Goal: Find specific page/section: Find specific page/section

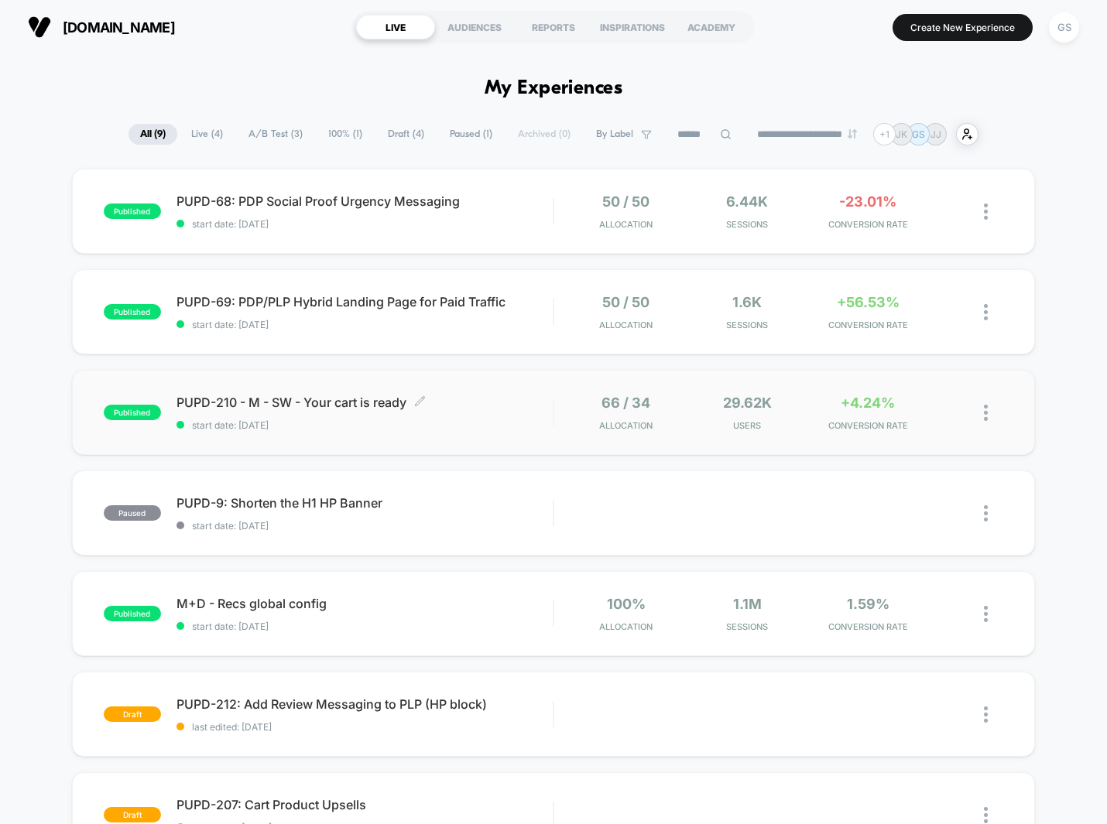
click at [327, 416] on div "PUPD-210 - M - SW - Your cart is ready Click to edit experience details Click t…" at bounding box center [364, 413] width 376 height 36
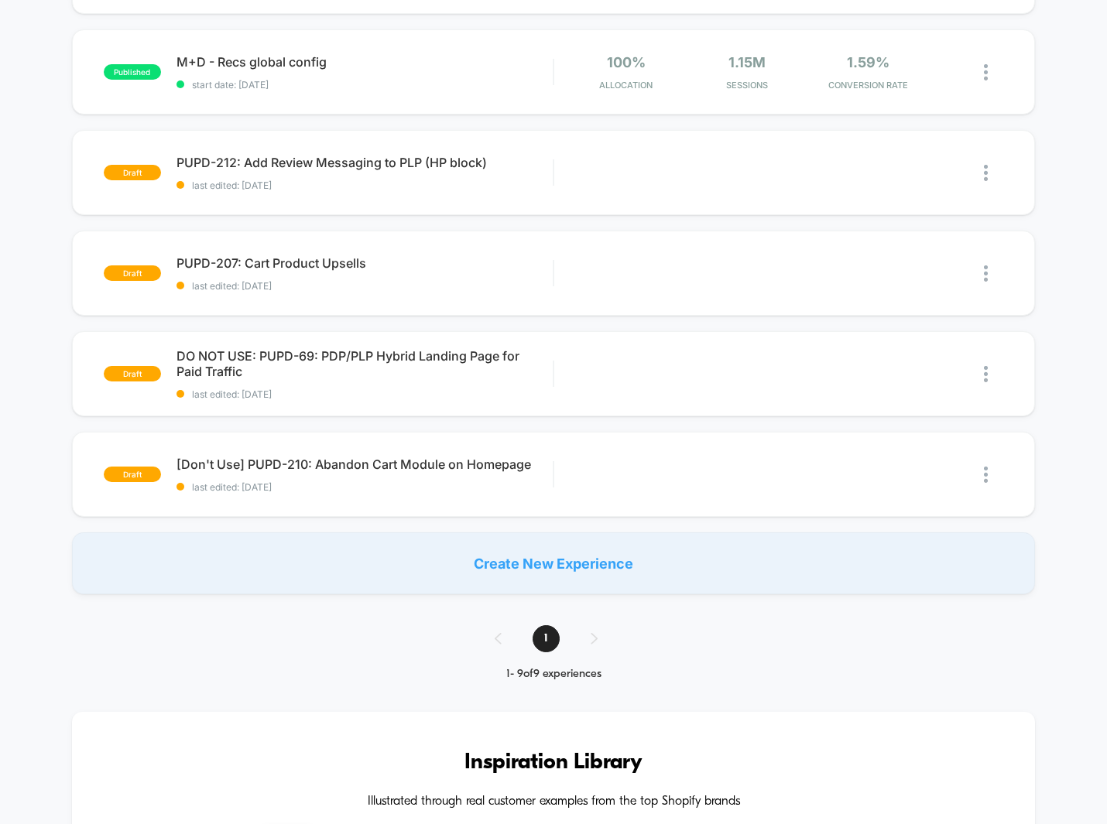
scroll to position [584, 0]
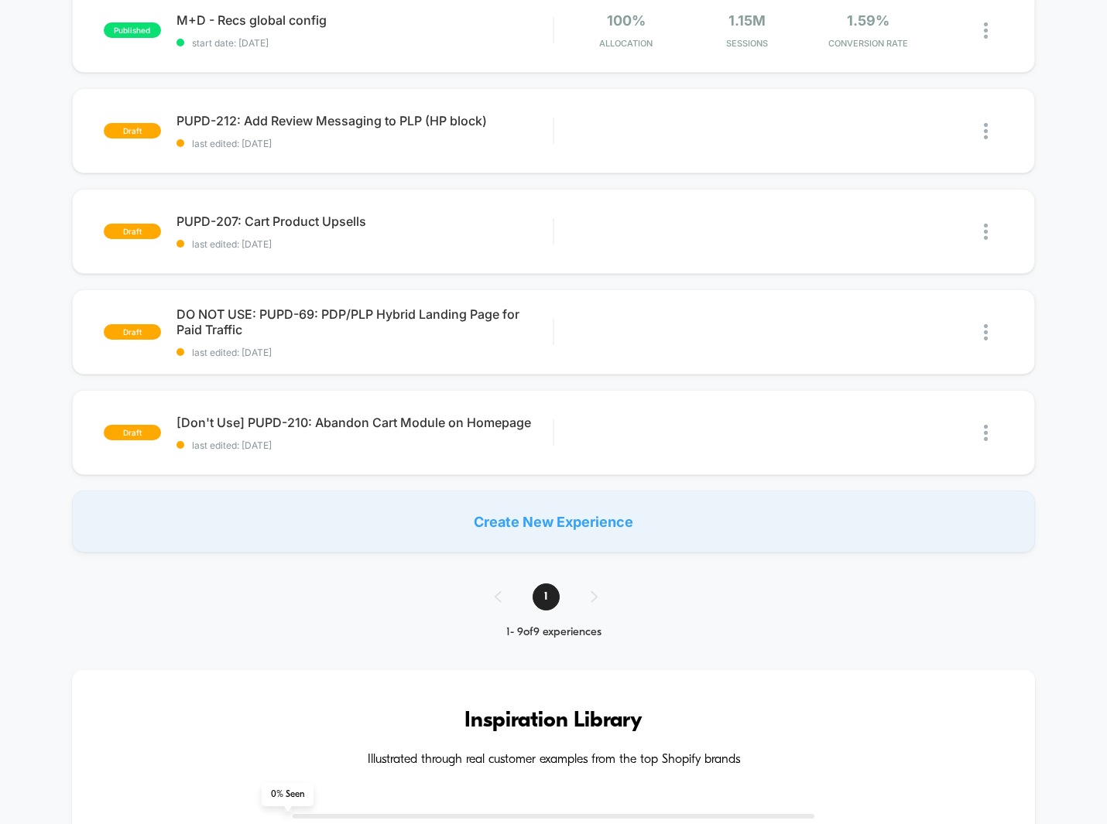
click at [593, 597] on div "1" at bounding box center [553, 597] width 149 height 27
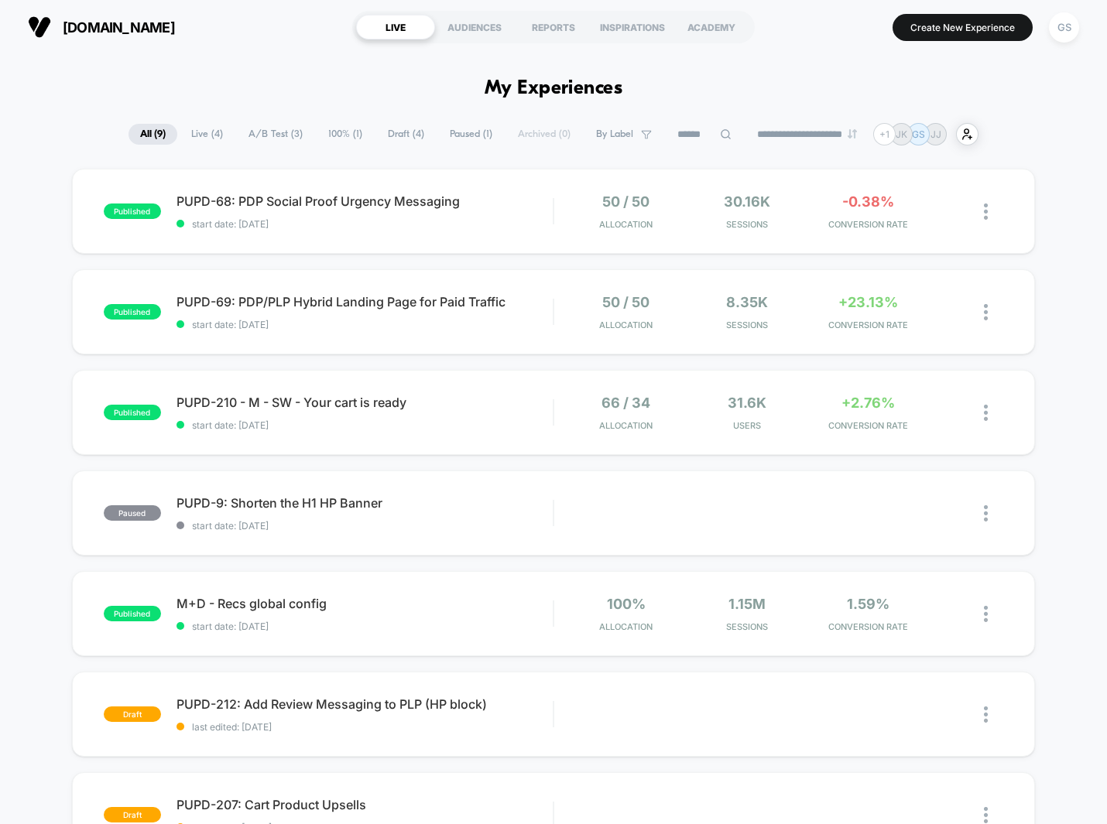
click at [895, 139] on div "+ 1" at bounding box center [884, 134] width 22 height 22
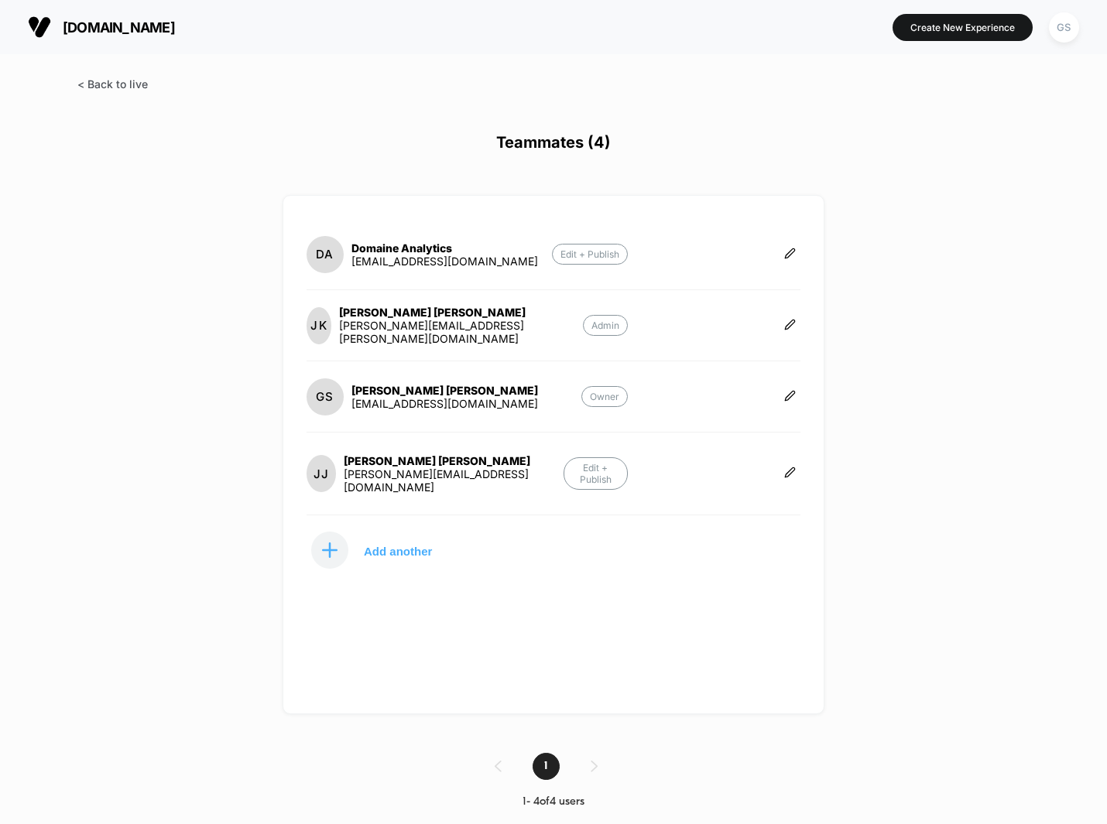
click at [120, 88] on span at bounding box center [112, 83] width 70 height 13
